Goal: Information Seeking & Learning: Find specific fact

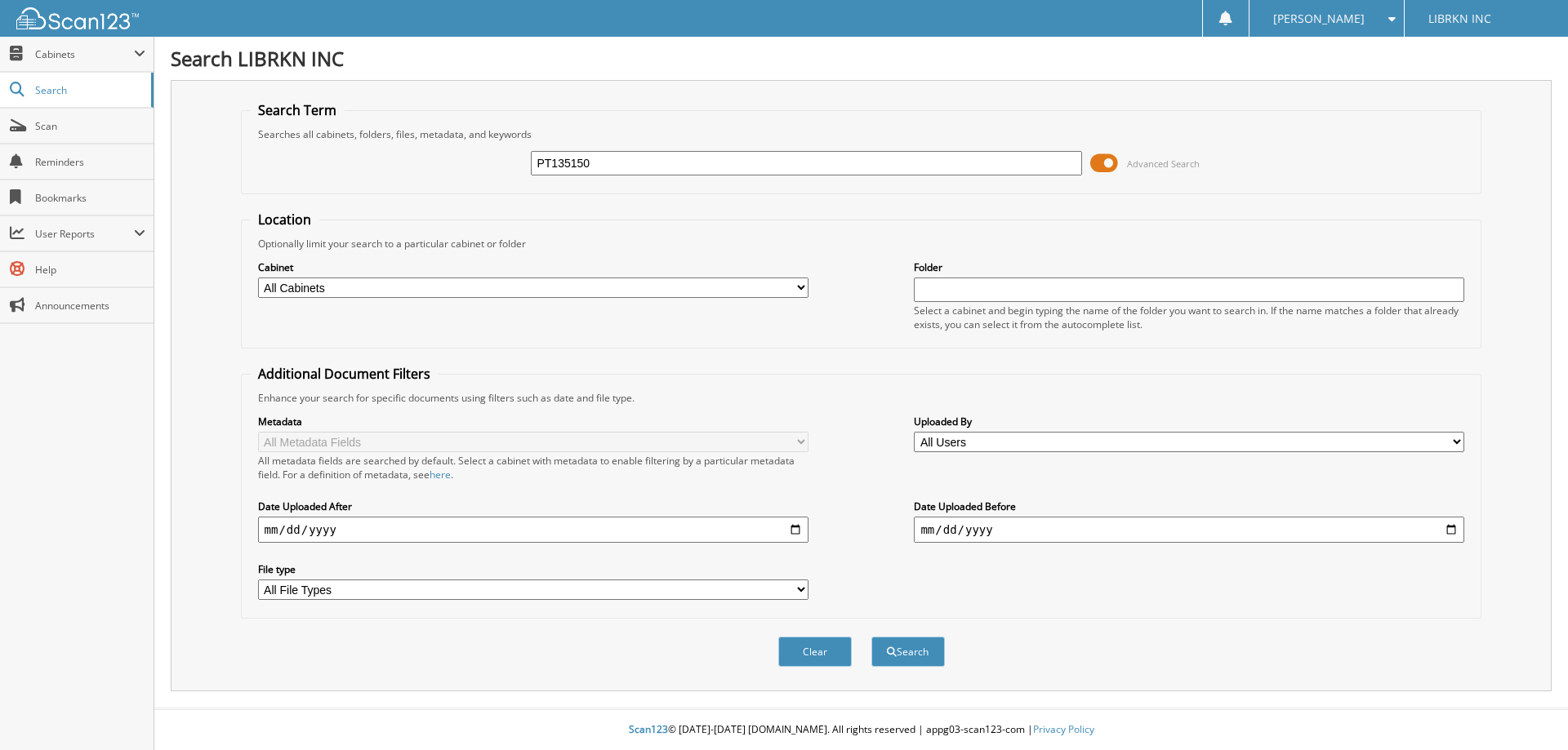
type input "PT135150"
click at [872, 637] on button "Search" at bounding box center [908, 652] width 74 height 30
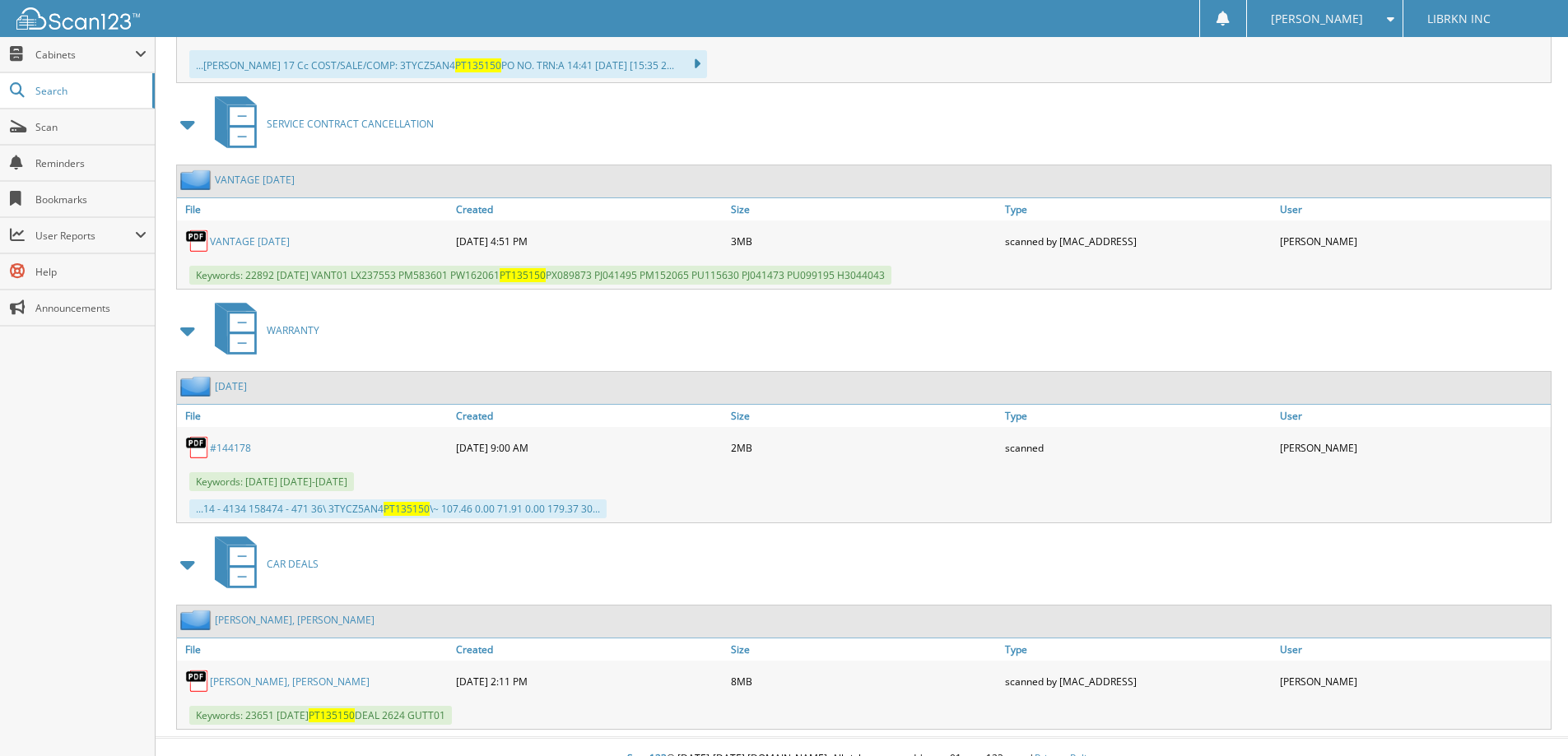
scroll to position [2652, 0]
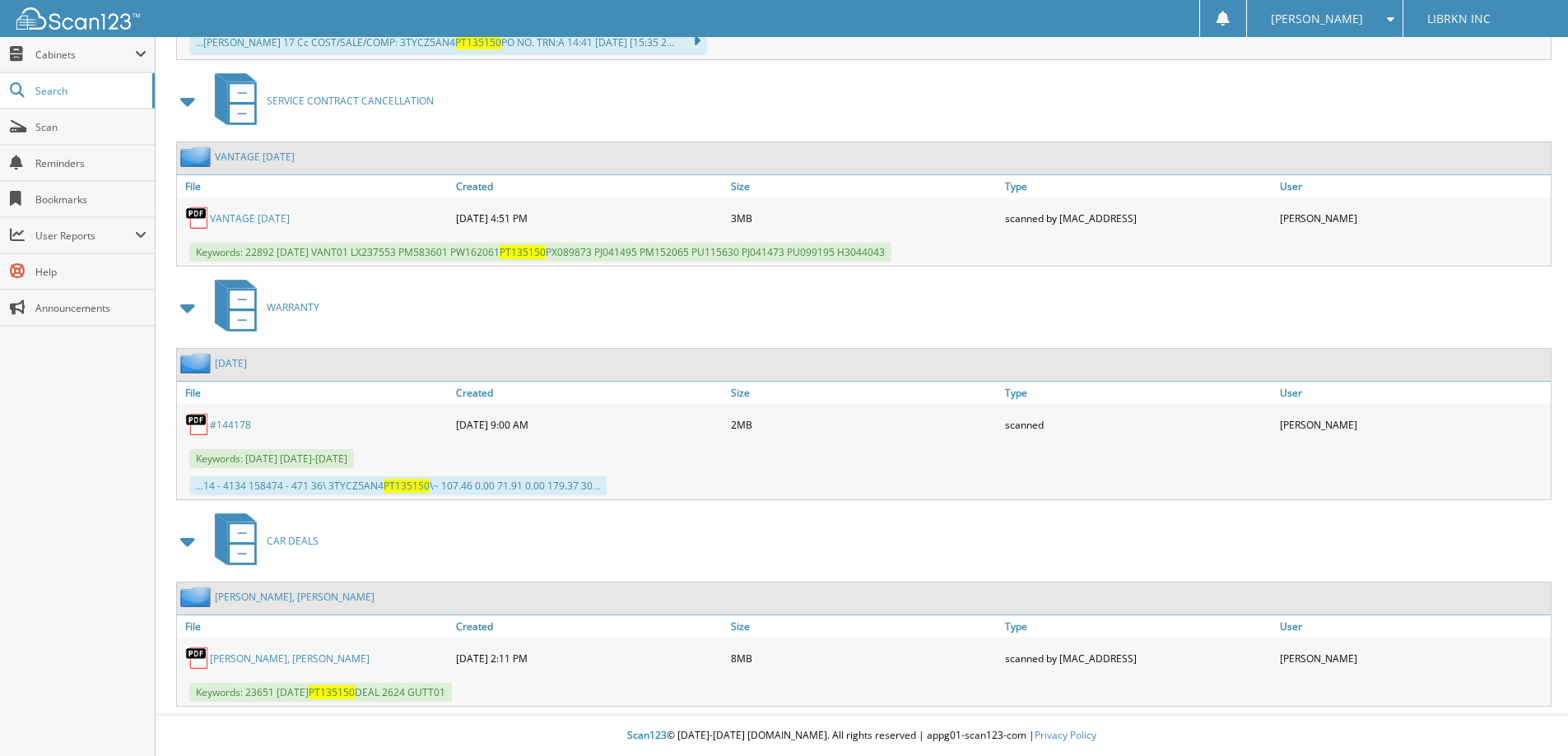
click at [276, 665] on link "[PERSON_NAME], [PERSON_NAME]" at bounding box center [289, 659] width 159 height 14
